Goal: Task Accomplishment & Management: Complete application form

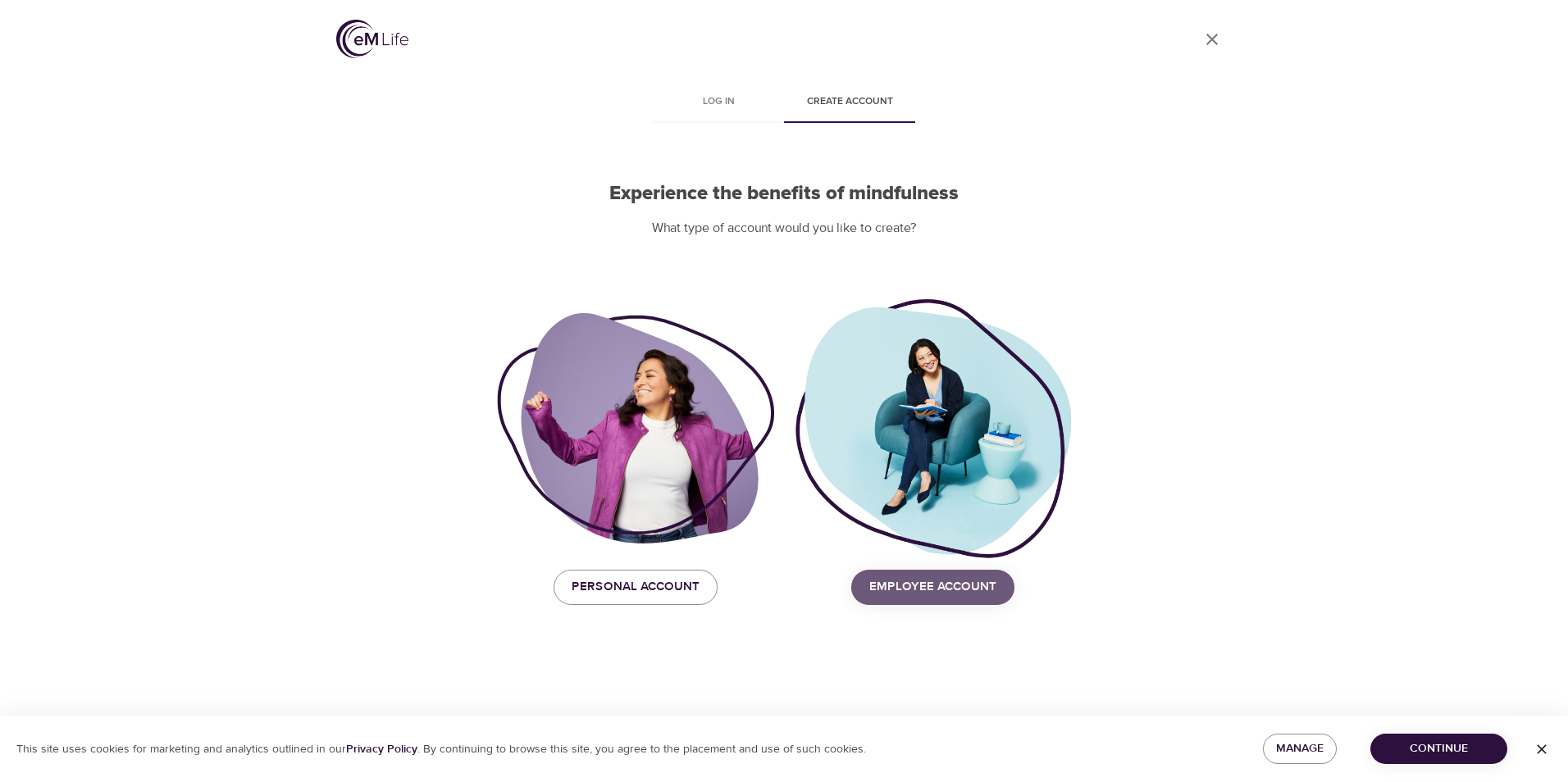
click at [971, 593] on span "Employee Account" at bounding box center [933, 587] width 127 height 21
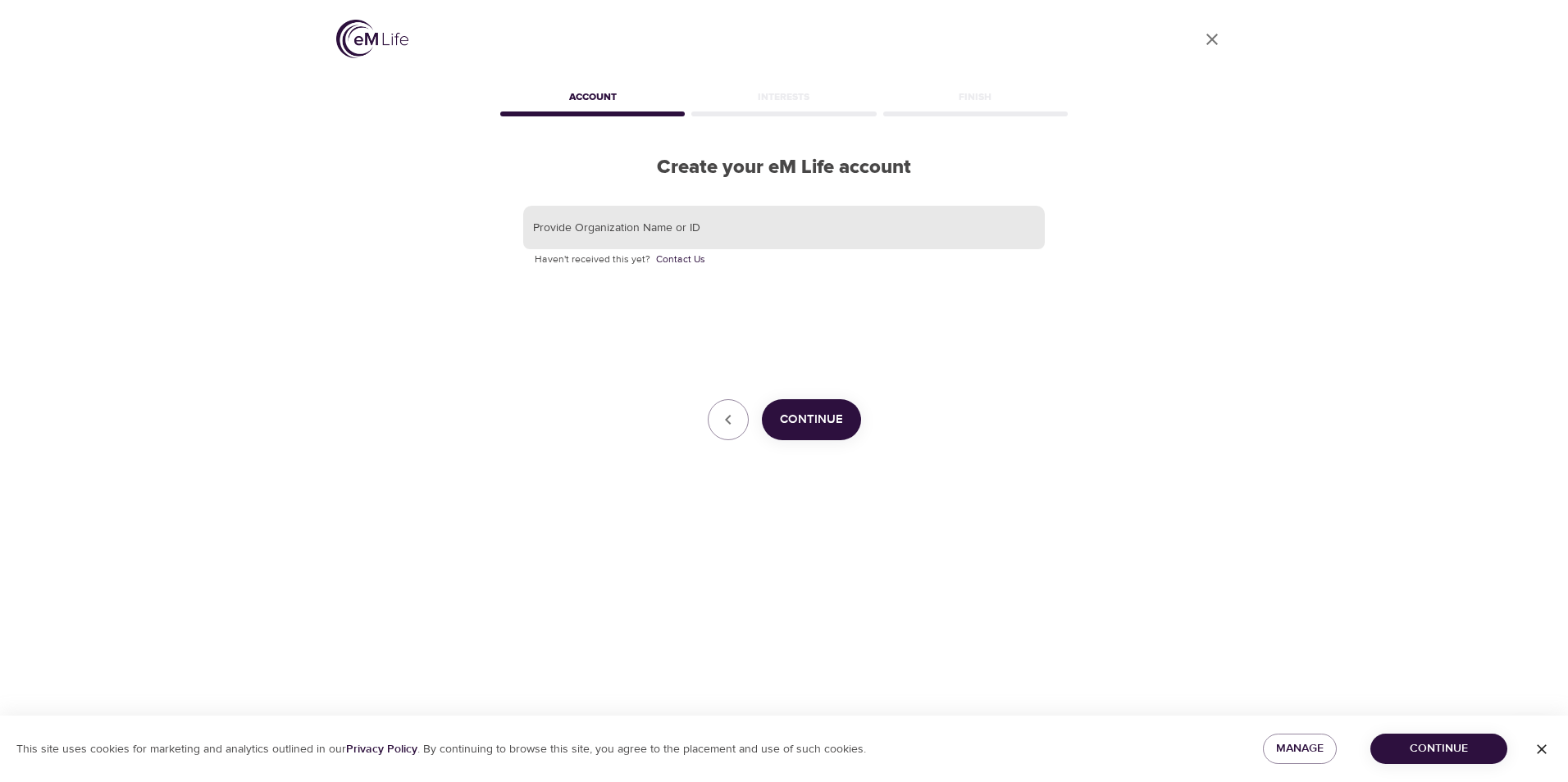
click at [628, 221] on input "text" at bounding box center [784, 228] width 522 height 45
drag, startPoint x: 653, startPoint y: 233, endPoint x: 464, endPoint y: 224, distance: 189.2
click at [464, 224] on div "User Profile Account Interests Finish Create your eM Life account Provide Organ…" at bounding box center [784, 391] width 935 height 782
type input "[PERSON_NAME]"
click at [678, 263] on link "Contact Us" at bounding box center [680, 260] width 49 height 16
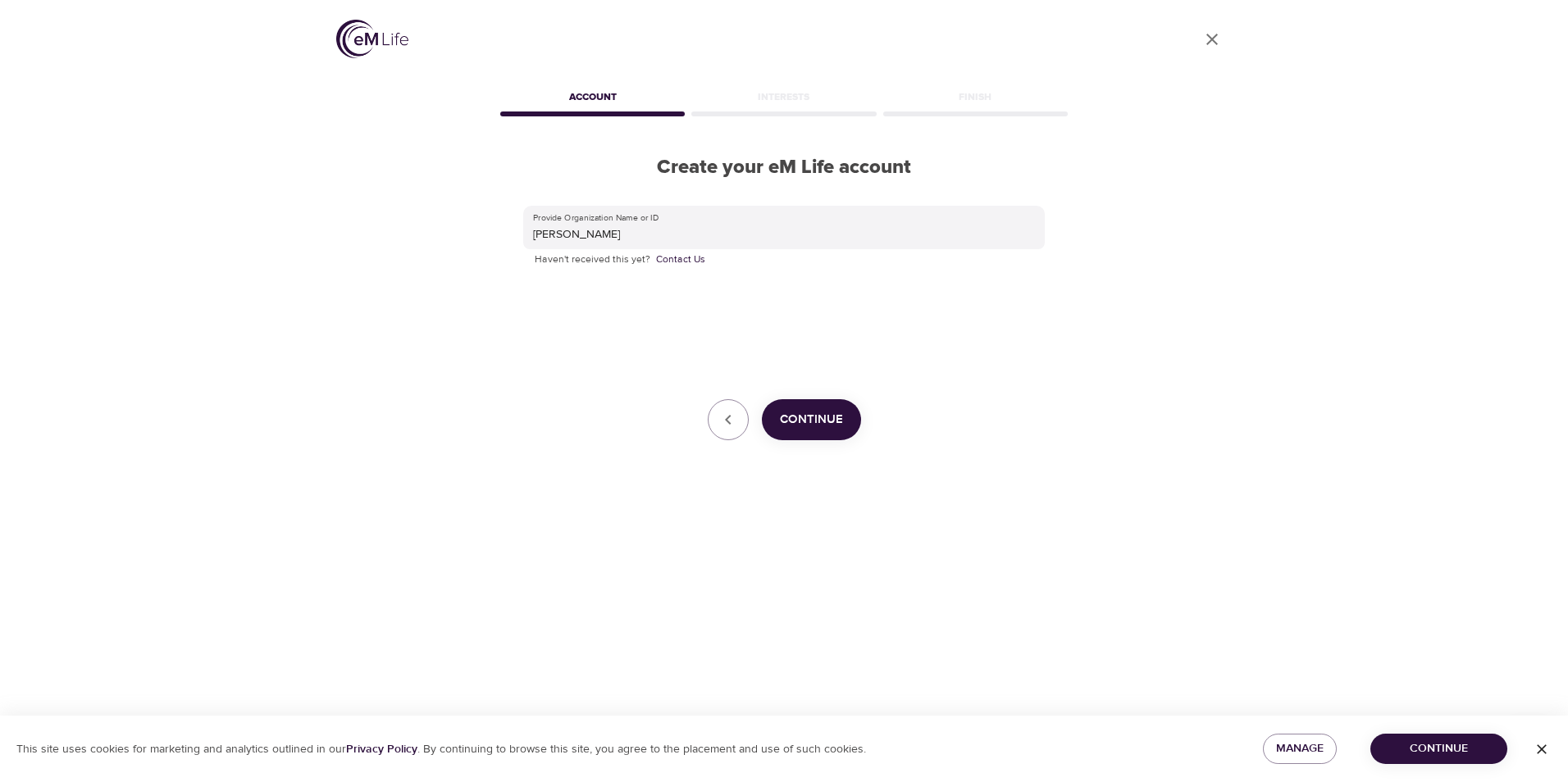
click at [797, 396] on div "Provide Organization Name or ID [PERSON_NAME] Haven't received this yet? Contac…" at bounding box center [784, 323] width 522 height 235
click at [829, 408] on button "Continue" at bounding box center [811, 420] width 99 height 41
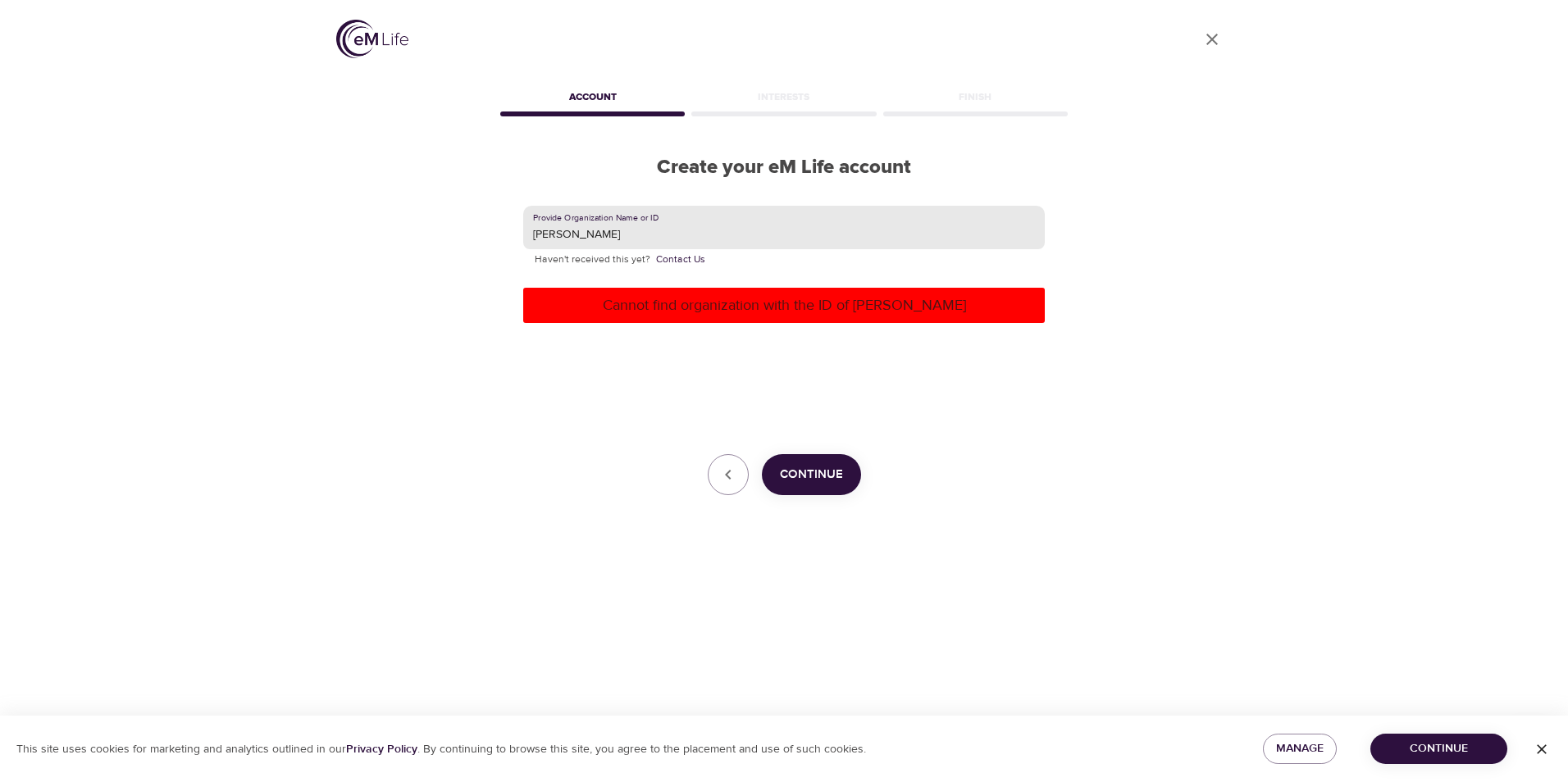
drag, startPoint x: 645, startPoint y: 234, endPoint x: 319, endPoint y: 221, distance: 326.3
click at [319, 221] on div "User Profile Account Interests Finish Create your eM Life account Provide Organ…" at bounding box center [784, 391] width 935 height 782
type input "[PERSON_NAME]"
click at [833, 475] on span "Continue" at bounding box center [811, 475] width 63 height 21
click at [681, 258] on link "Contact Us" at bounding box center [680, 260] width 49 height 16
